Goal: Task Accomplishment & Management: Use online tool/utility

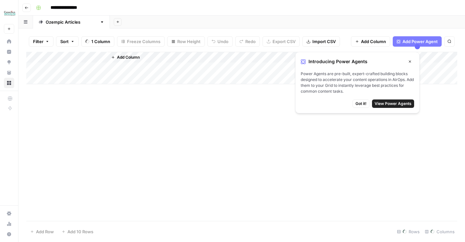
click at [410, 61] on icon "button" at bounding box center [410, 62] width 4 height 4
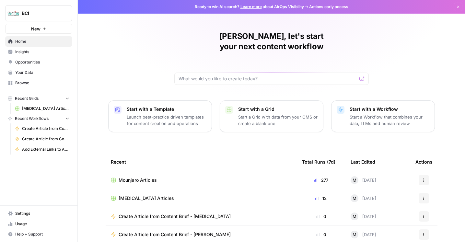
click at [41, 13] on span "BCI" at bounding box center [41, 13] width 39 height 6
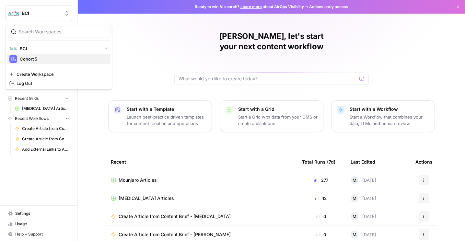
click at [33, 63] on button "Cohort 5" at bounding box center [59, 59] width 104 height 10
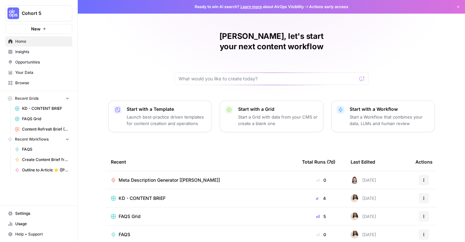
click at [460, 7] on span "Dismiss" at bounding box center [460, 7] width 0 height 0
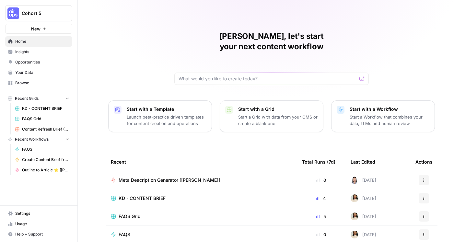
click at [266, 114] on p "Start a Grid with data from your CMS or create a blank one" at bounding box center [278, 120] width 80 height 13
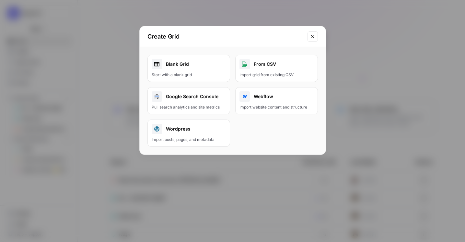
click at [201, 74] on div "Start with a blank grid" at bounding box center [189, 75] width 74 height 6
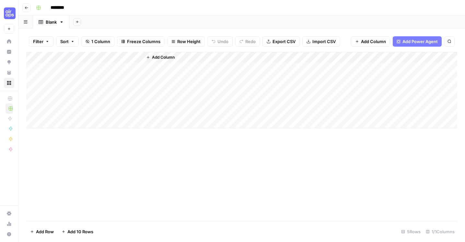
click at [100, 42] on span "1 Column" at bounding box center [100, 41] width 19 height 6
click at [407, 45] on button "Add Power Agent" at bounding box center [416, 41] width 49 height 10
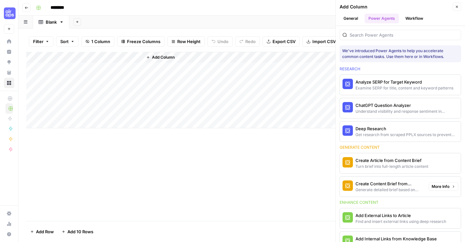
click at [398, 188] on div "Generate detailed brief based on keyword research" at bounding box center [389, 190] width 68 height 6
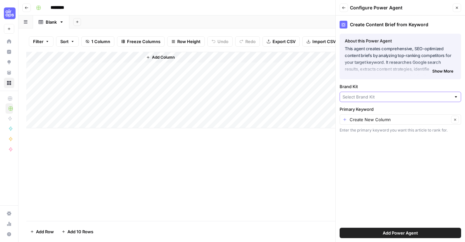
click at [367, 97] on input "Brand Kit" at bounding box center [396, 97] width 108 height 6
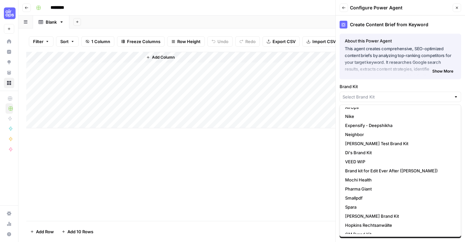
scroll to position [105, 0]
click at [460, 6] on button "Close" at bounding box center [456, 8] width 8 height 8
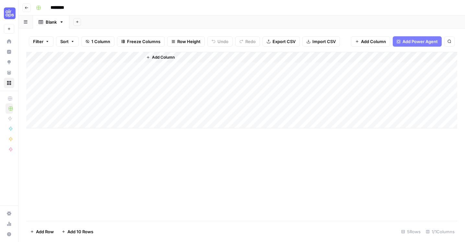
click at [25, 7] on icon "button" at bounding box center [27, 8] width 4 height 4
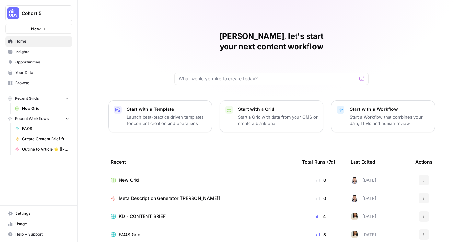
click at [346, 107] on button "Start with a Workflow Start a Workflow that combines your data, LLMs and human …" at bounding box center [383, 116] width 104 height 32
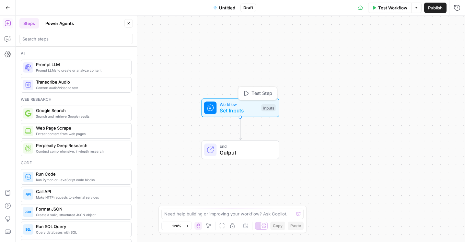
click at [256, 108] on span "Set Inputs" at bounding box center [239, 111] width 39 height 8
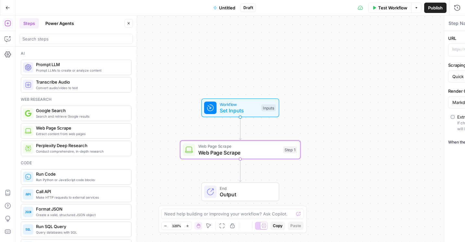
type textarea "Web Page Scrape"
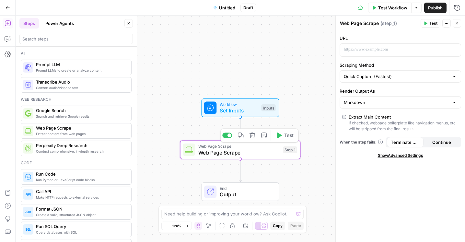
click at [255, 151] on span "Web Page Scrape" at bounding box center [239, 153] width 82 height 8
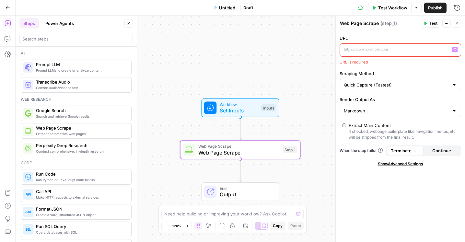
click at [399, 50] on p at bounding box center [395, 49] width 103 height 6
click at [381, 87] on input "Quick Capture (Fastest)" at bounding box center [396, 85] width 105 height 6
click at [353, 190] on div "URL URL is required Scraping Method Render Output As Markdown Extract Main Cont…" at bounding box center [399, 136] width 129 height 211
type input "Quick Capture (Fastest)"
click at [251, 106] on span "Workflow" at bounding box center [239, 104] width 39 height 6
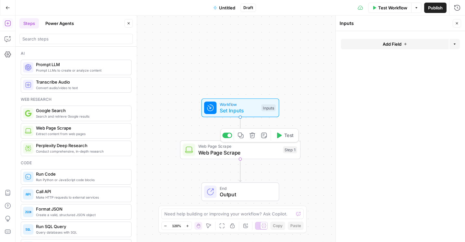
click at [257, 156] on span "Web Page Scrape" at bounding box center [239, 153] width 82 height 8
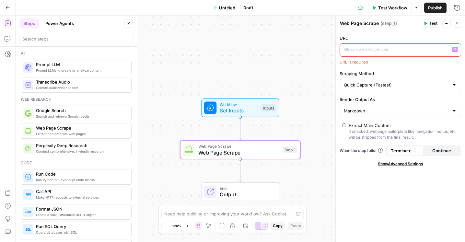
click at [390, 50] on p at bounding box center [395, 49] width 103 height 6
click at [253, 118] on div "Workflow Set Inputs Inputs Test Step Web Page Scrape Web Page Scrape Step 1 End…" at bounding box center [240, 129] width 449 height 226
click at [254, 154] on span "Web Page Scrape" at bounding box center [239, 153] width 82 height 8
click at [246, 194] on span "Output" at bounding box center [246, 194] width 53 height 8
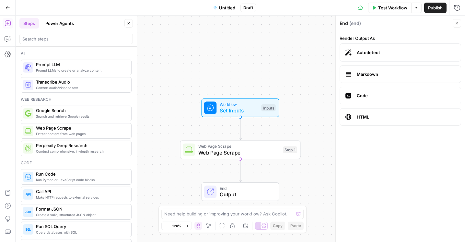
click at [246, 194] on span "Output" at bounding box center [246, 194] width 53 height 8
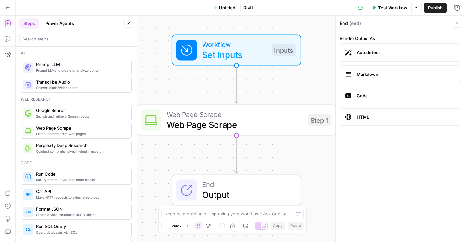
click at [253, 129] on span "Web Page Scrape" at bounding box center [234, 124] width 136 height 13
